Goal: Transaction & Acquisition: Purchase product/service

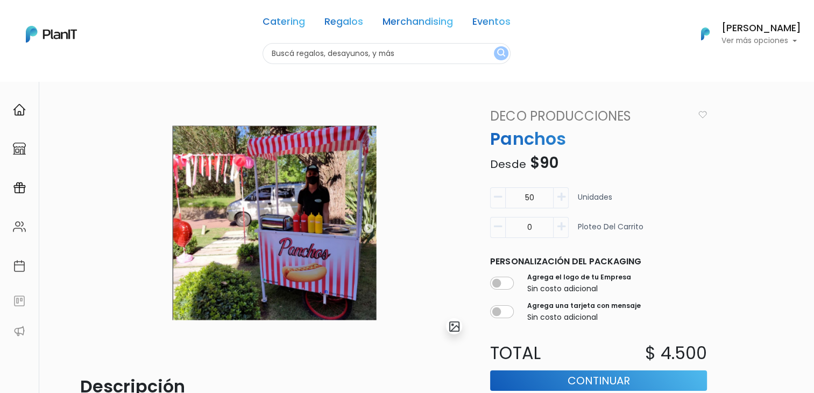
click at [64, 34] on img at bounding box center [51, 34] width 51 height 17
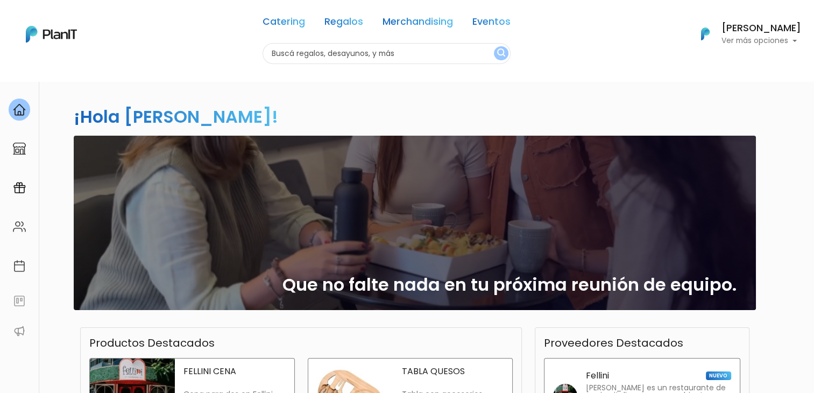
click at [64, 34] on img at bounding box center [51, 34] width 51 height 17
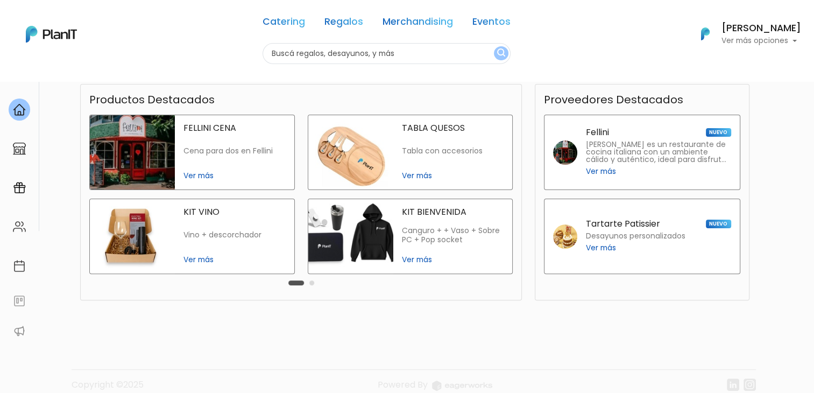
scroll to position [237, 0]
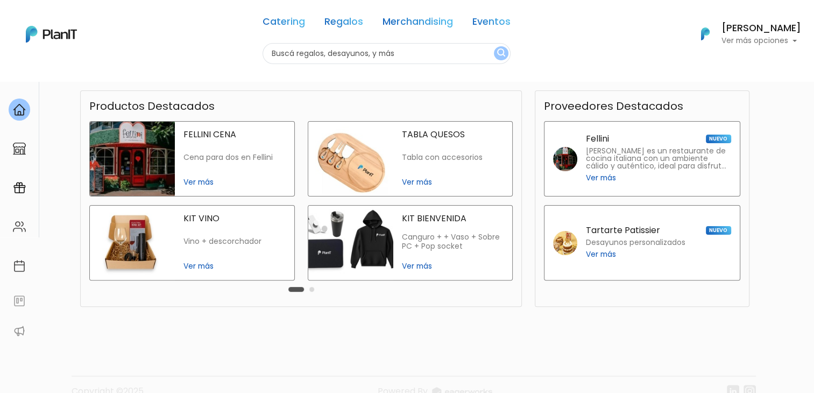
click at [342, 22] on link "Regalos" at bounding box center [344, 23] width 39 height 13
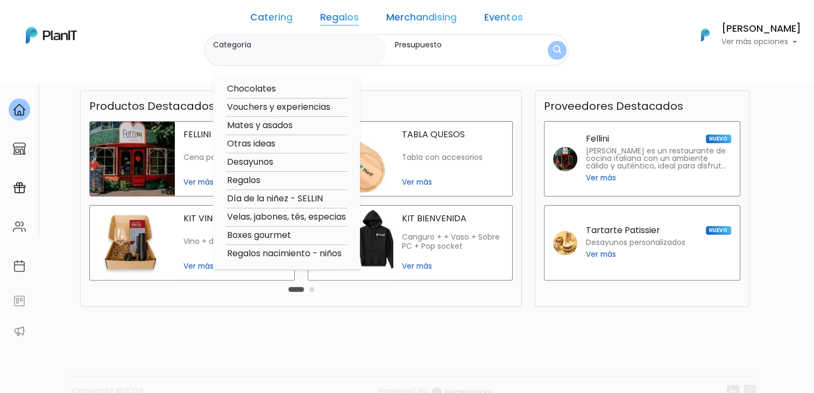
click at [286, 121] on option "Mates y asados" at bounding box center [286, 125] width 121 height 13
type input "Mates y asados"
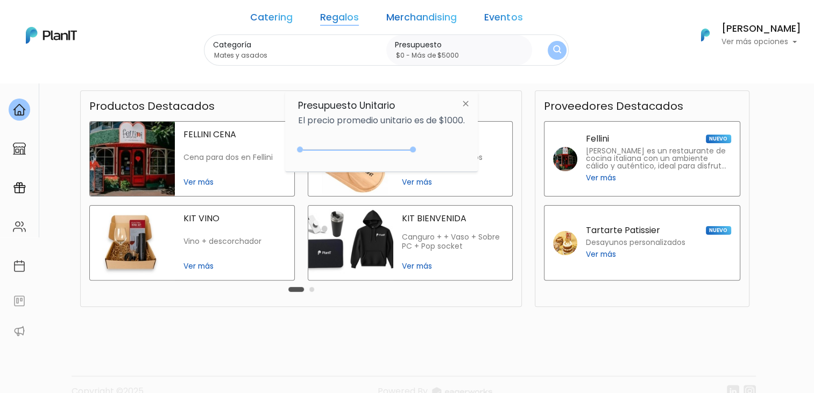
type input "$0 - Más de $5000"
drag, startPoint x: 319, startPoint y: 150, endPoint x: 451, endPoint y: 140, distance: 132.7
click at [451, 141] on div "+$5000 $0 0 : 5000 0 5000 0,5000" at bounding box center [381, 152] width 167 height 22
click at [553, 47] on img "submit" at bounding box center [557, 50] width 8 height 10
